Goal: Information Seeking & Learning: Learn about a topic

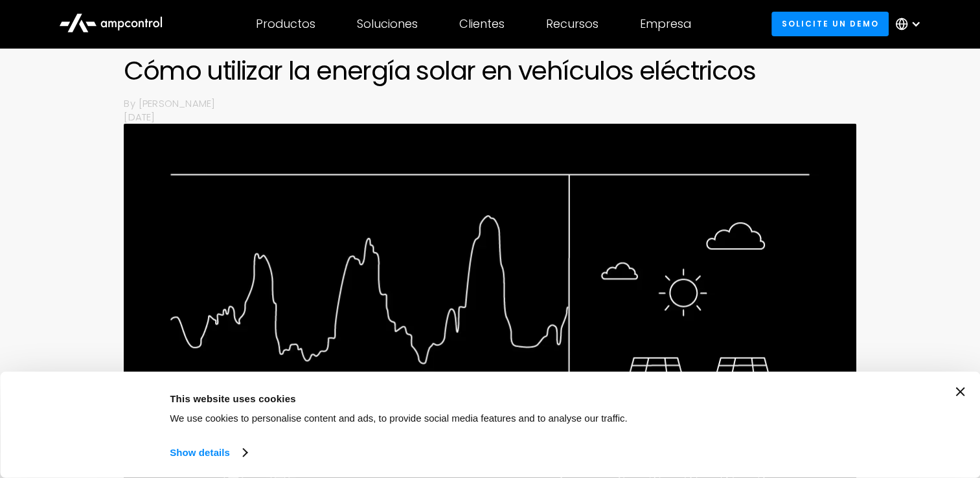
scroll to position [65, 0]
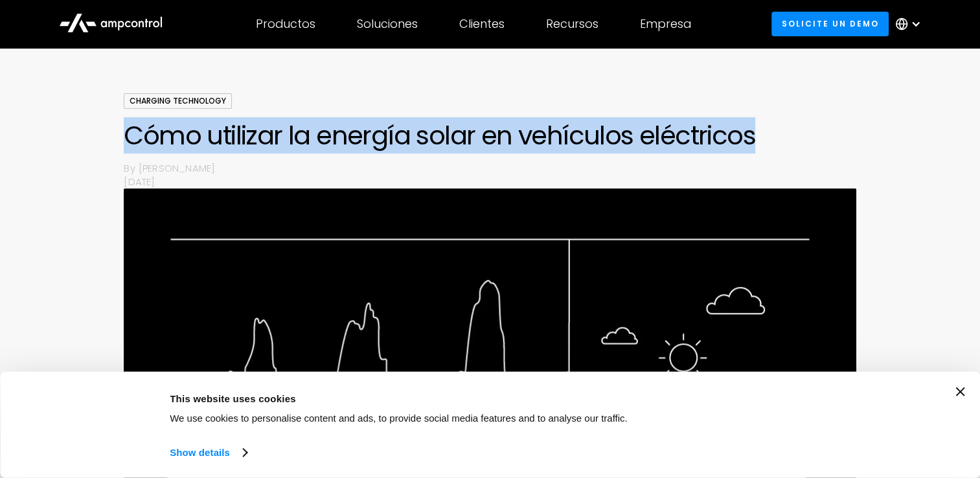
drag, startPoint x: 130, startPoint y: 132, endPoint x: 757, endPoint y: 146, distance: 627.3
click at [757, 146] on h1 "Cómo utilizar la energía solar en vehículos eléctricos" at bounding box center [490, 135] width 732 height 31
drag, startPoint x: 757, startPoint y: 146, endPoint x: 694, endPoint y: 142, distance: 63.0
copy h1 "Cómo utilizar la energía solar en vehículos eléctricos"
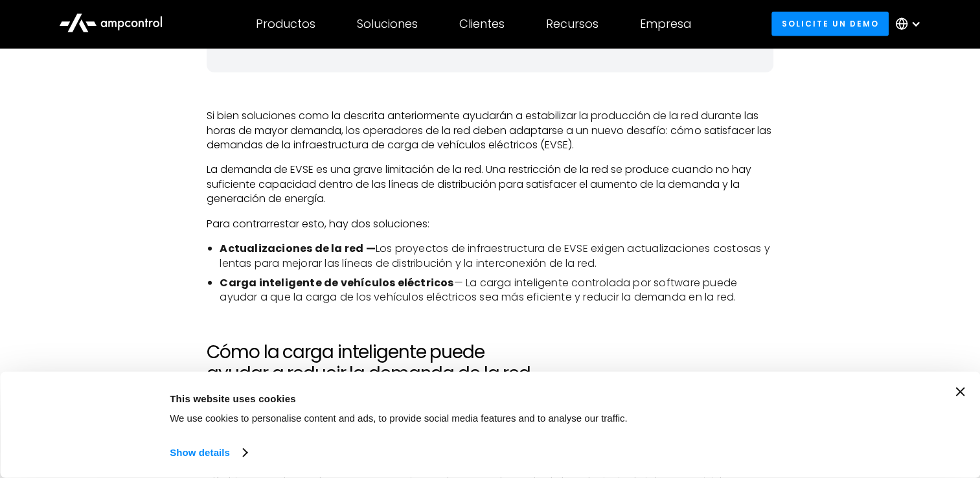
scroll to position [3563, 0]
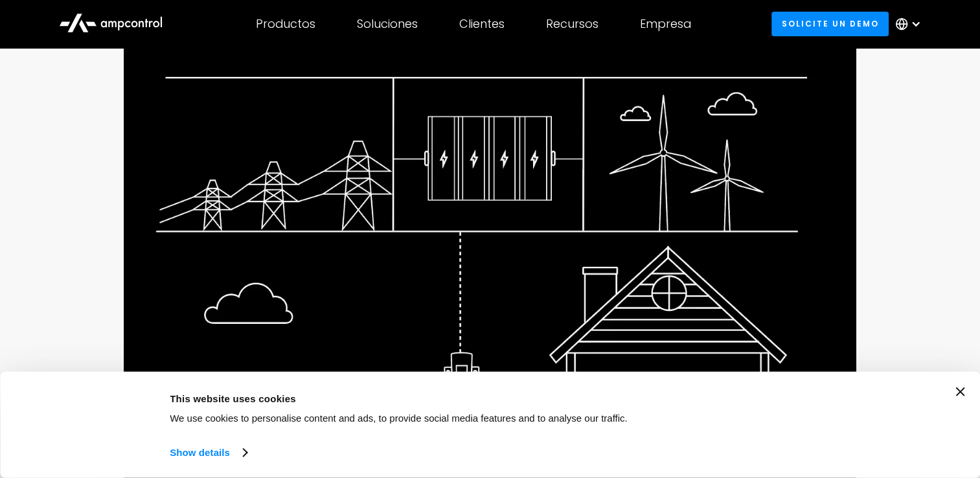
scroll to position [65, 0]
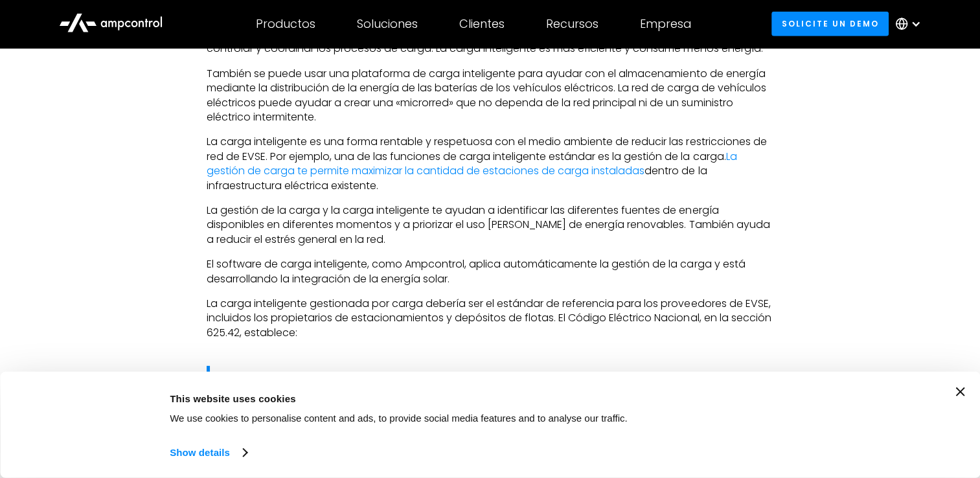
scroll to position [3693, 0]
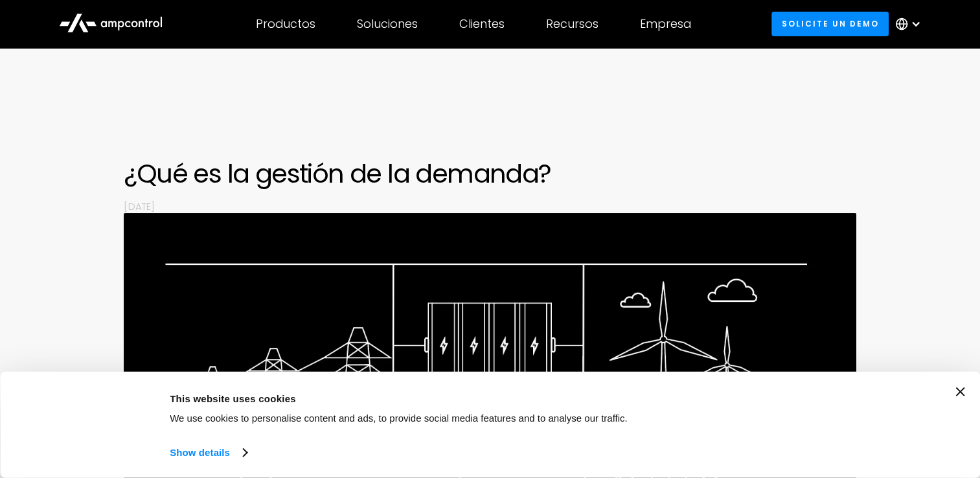
drag, startPoint x: 117, startPoint y: 174, endPoint x: 576, endPoint y: 192, distance: 459.7
click at [576, 192] on div "¿Qué es la gestión de la demanda? By May 15, 2025" at bounding box center [490, 431] width 980 height 547
drag, startPoint x: 576, startPoint y: 192, endPoint x: 519, endPoint y: 176, distance: 59.3
copy div "¿Qué es la gestión de la demanda? By May 15, 2025"
